Goal: Transaction & Acquisition: Purchase product/service

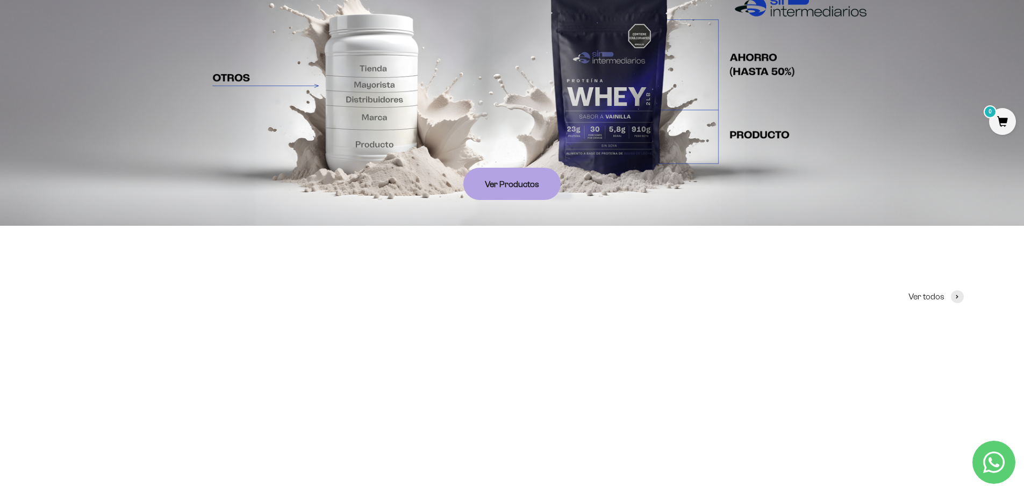
scroll to position [538, 0]
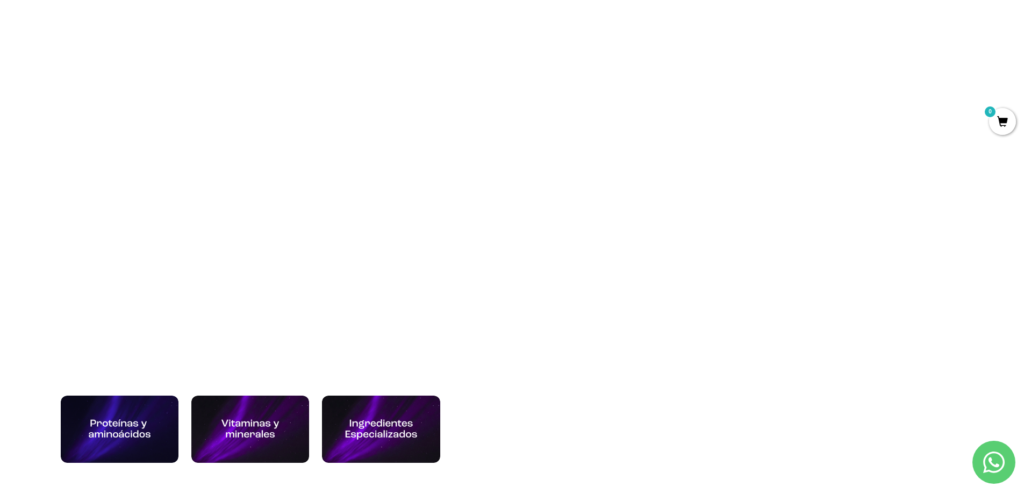
click at [815, 354] on section-header "Categorías" at bounding box center [512, 357] width 903 height 26
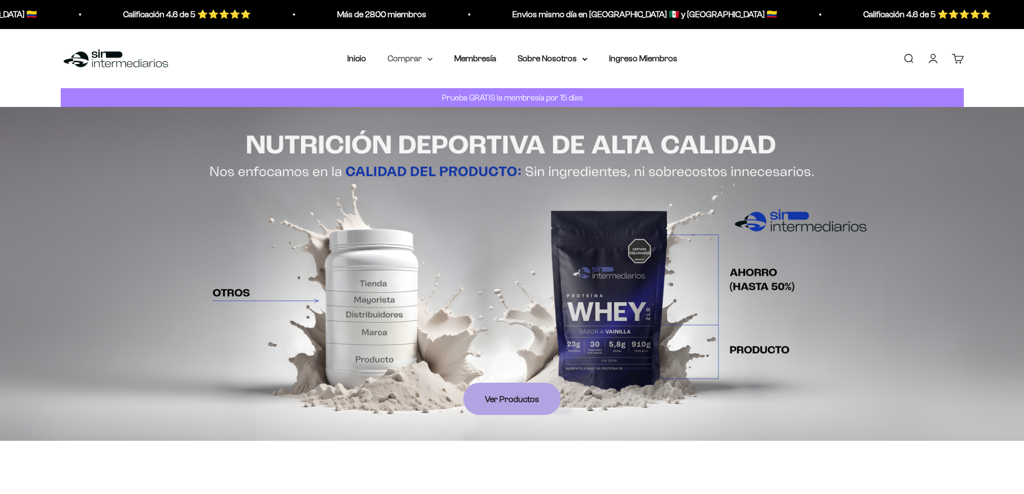
click at [427, 55] on summary "Comprar" at bounding box center [410, 59] width 45 height 14
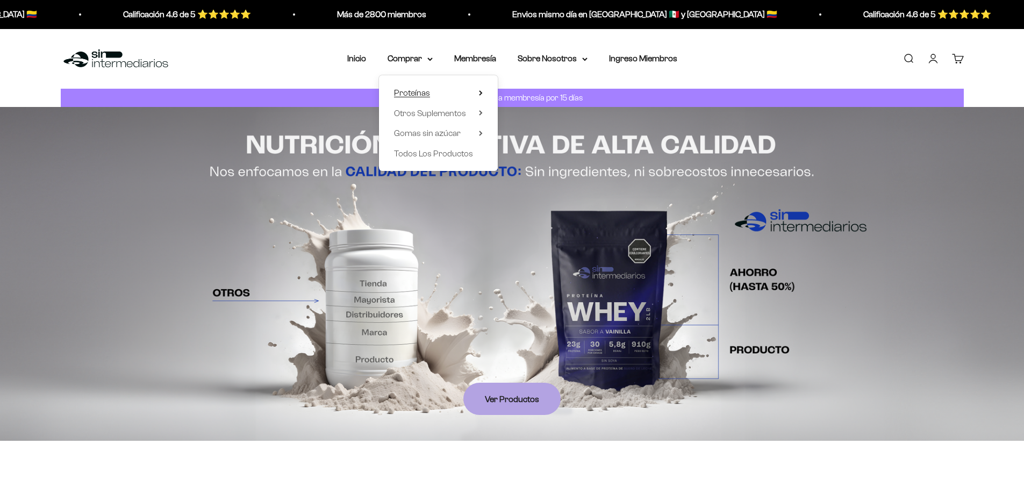
click at [482, 90] on icon at bounding box center [481, 92] width 4 height 5
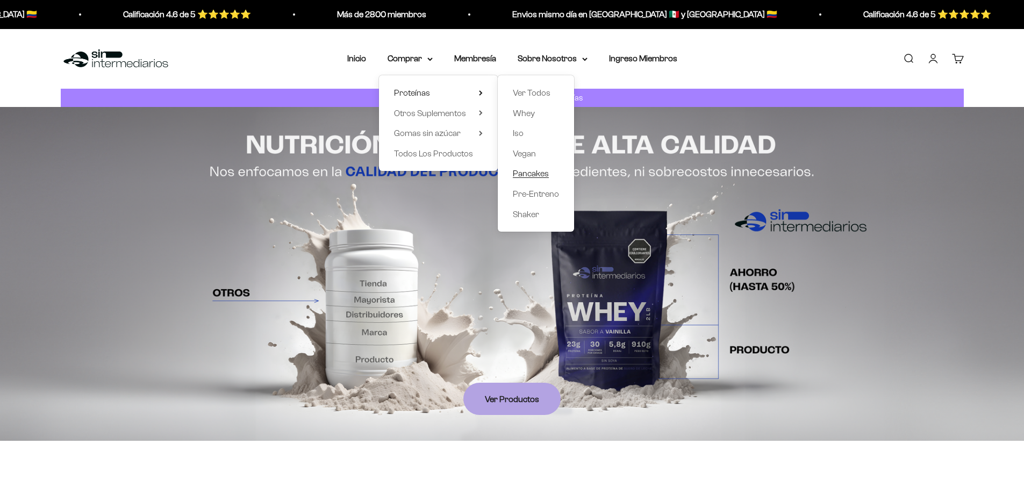
click at [529, 174] on span "Pancakes" at bounding box center [531, 173] width 36 height 9
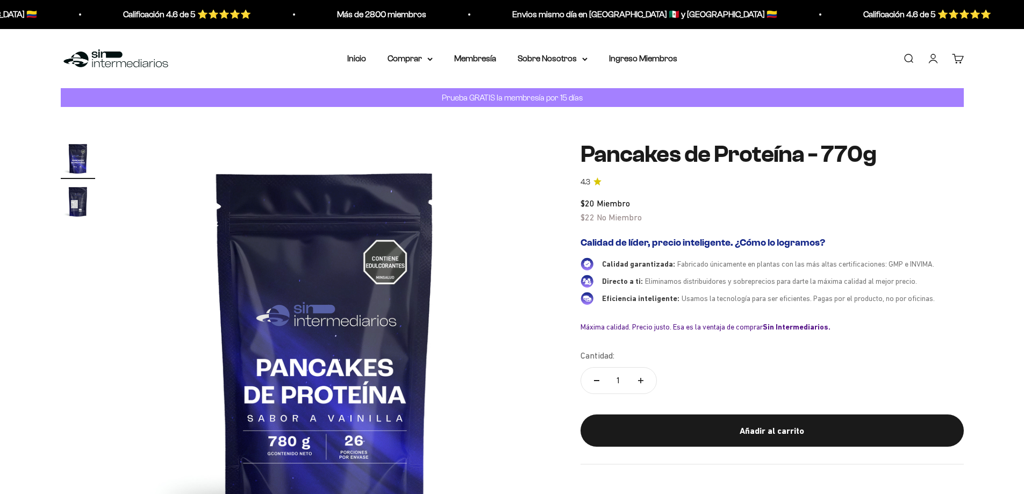
click at [826, 377] on div "Cantidad: 1" at bounding box center [772, 373] width 383 height 48
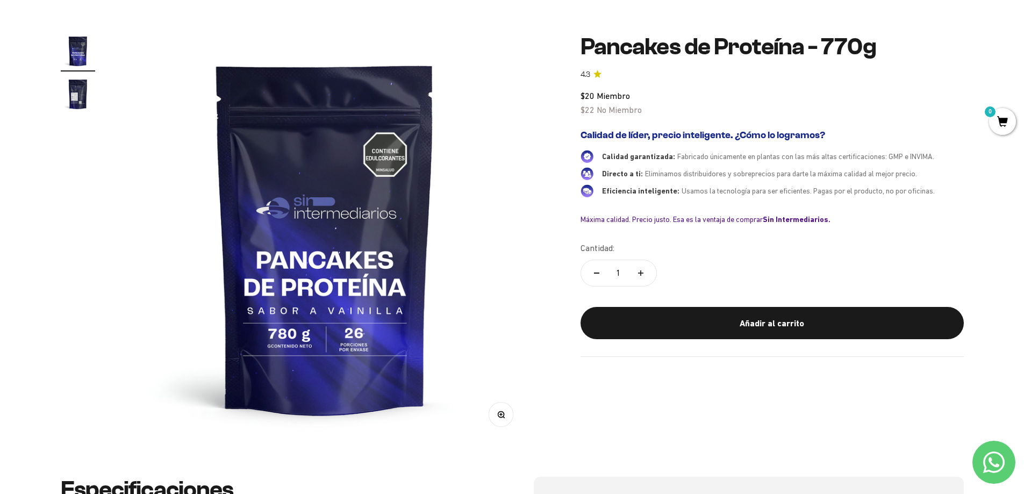
click at [980, 253] on div "Zoom Ir al artículo 1 Ir al artículo 2 Pancakes de Proteína - 770g 4.3 $20 Miem…" at bounding box center [512, 237] width 1024 height 477
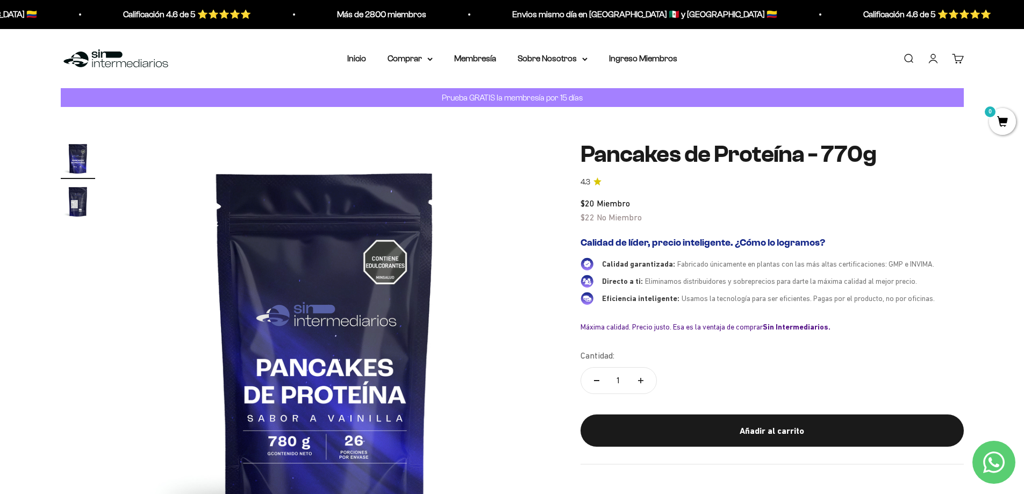
click at [987, 259] on div "Zoom Ir al artículo 1 Ir al artículo 2 Pancakes de Proteína - 770g 4.3 $20 Miem…" at bounding box center [512, 345] width 1024 height 477
click at [545, 209] on div "Zoom Ir al artículo 1 Ir al artículo 2 Pancakes de Proteína - 770g 4.3 $20 Miem…" at bounding box center [512, 345] width 903 height 408
